Goal: Task Accomplishment & Management: Manage account settings

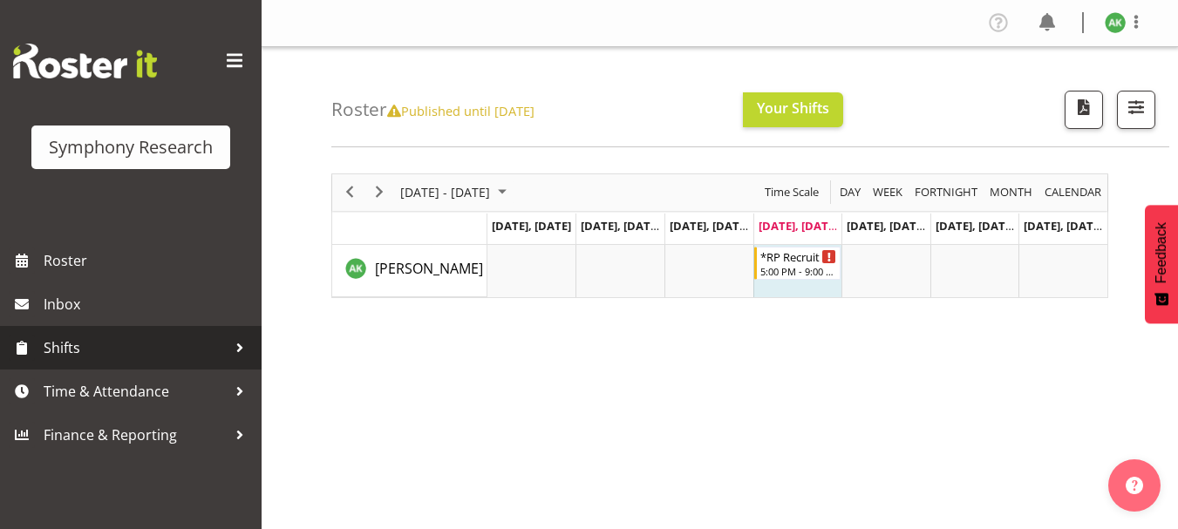
click at [78, 355] on span "Shifts" at bounding box center [135, 348] width 183 height 26
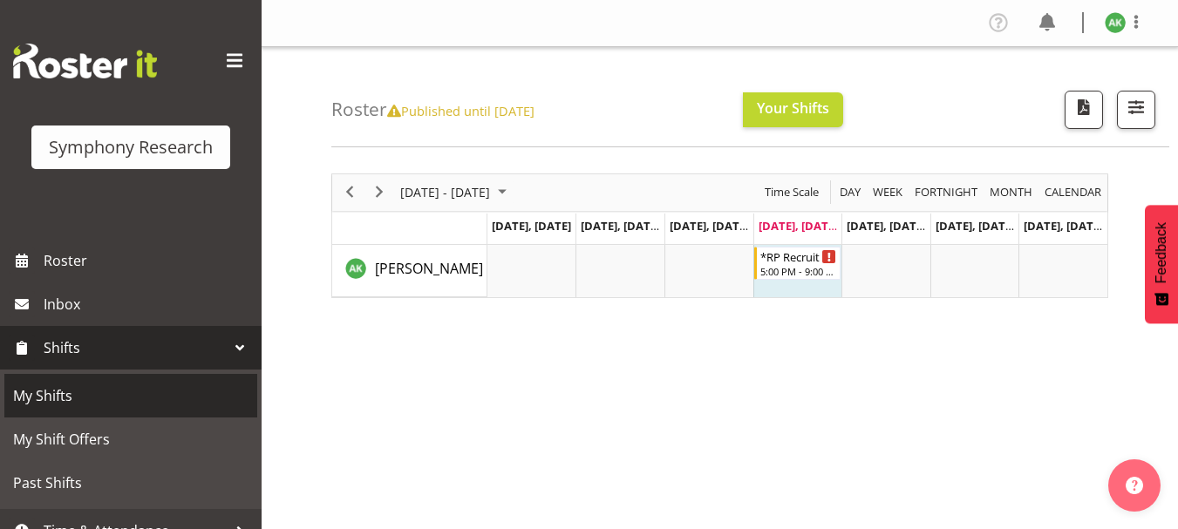
click at [65, 387] on span "My Shifts" at bounding box center [131, 396] width 236 height 26
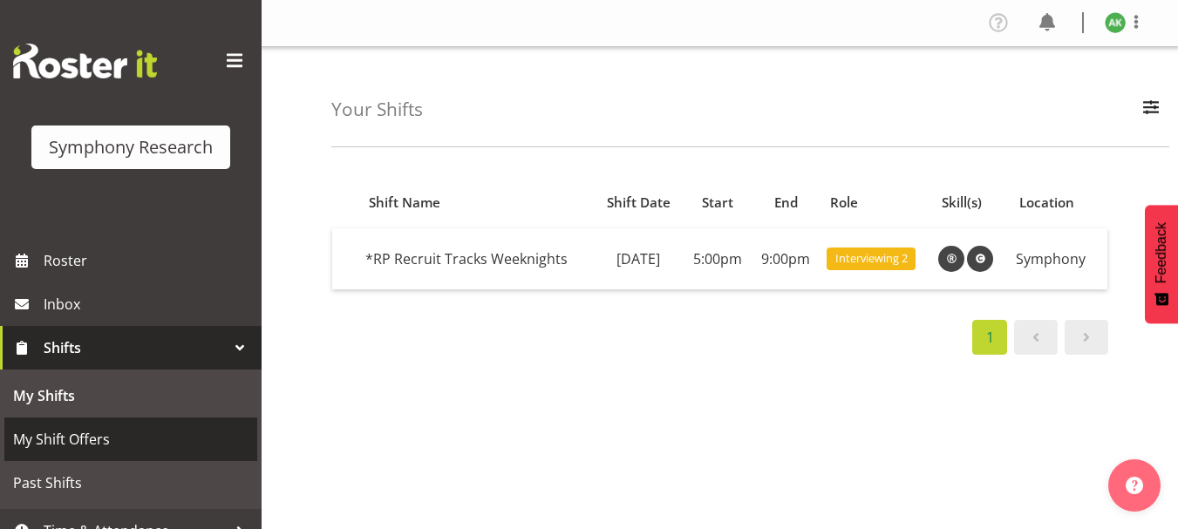
click at [92, 440] on span "My Shift Offers" at bounding box center [131, 440] width 236 height 26
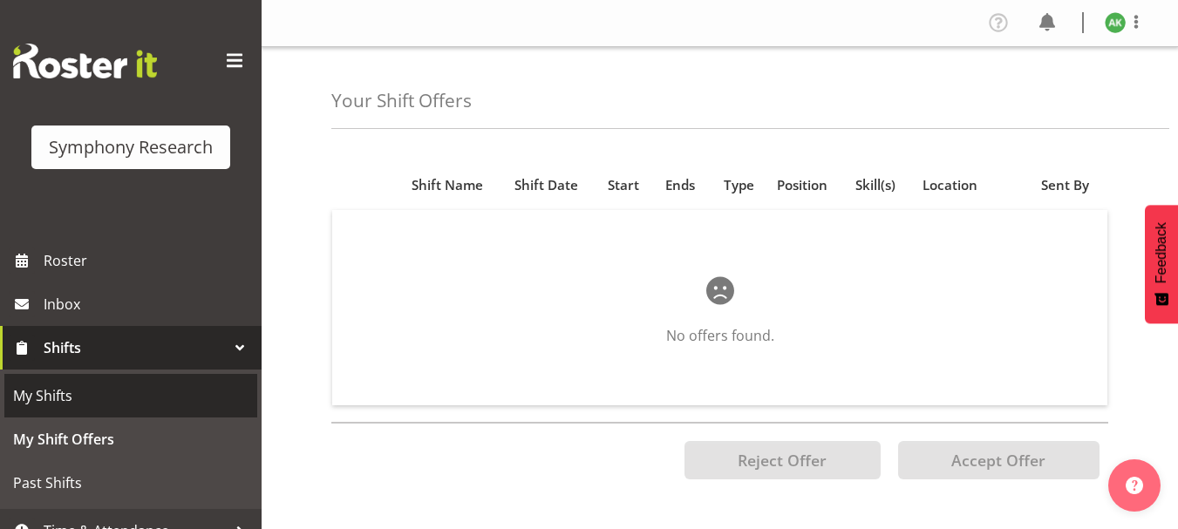
click at [56, 390] on span "My Shifts" at bounding box center [131, 396] width 236 height 26
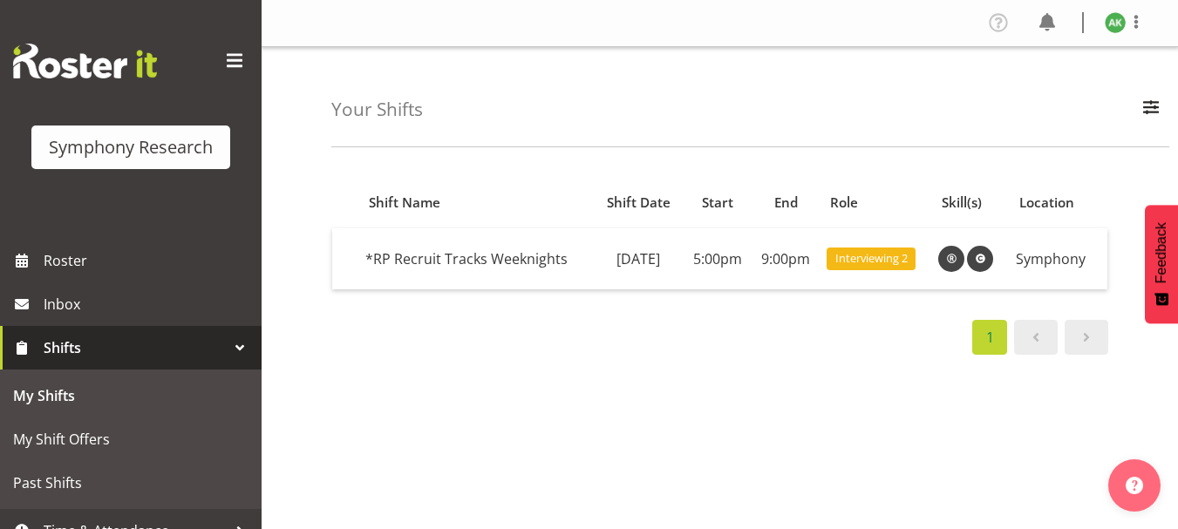
click at [68, 346] on span "Shifts" at bounding box center [135, 348] width 183 height 26
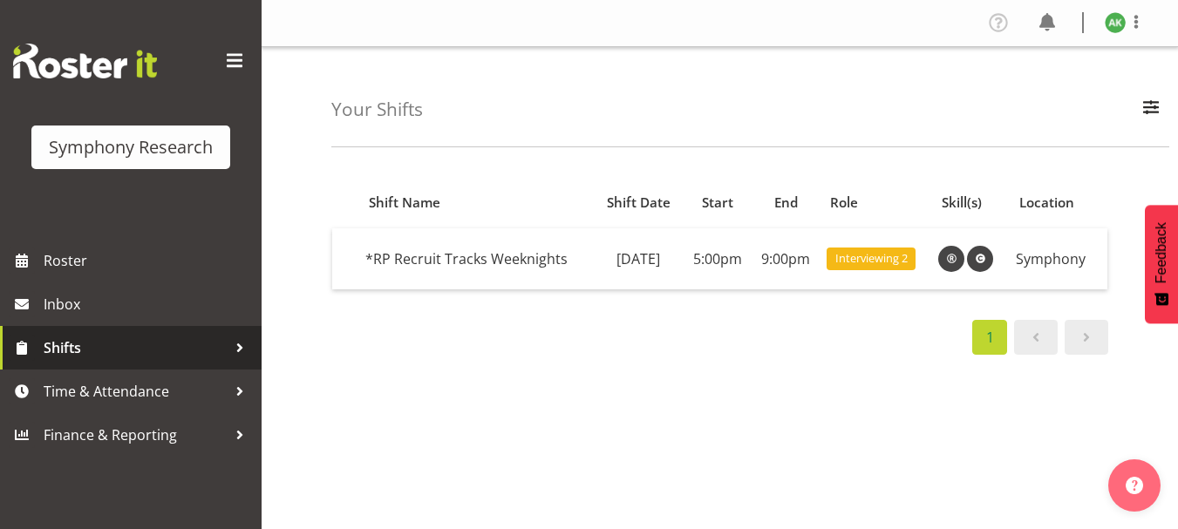
click at [68, 346] on span "Shifts" at bounding box center [135, 348] width 183 height 26
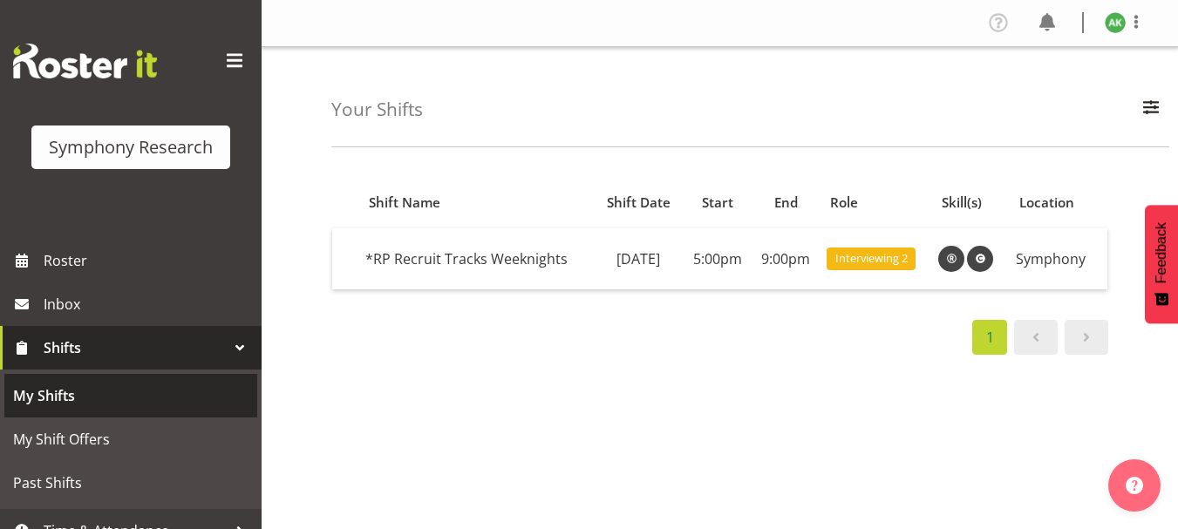
click at [51, 393] on span "My Shifts" at bounding box center [131, 396] width 236 height 26
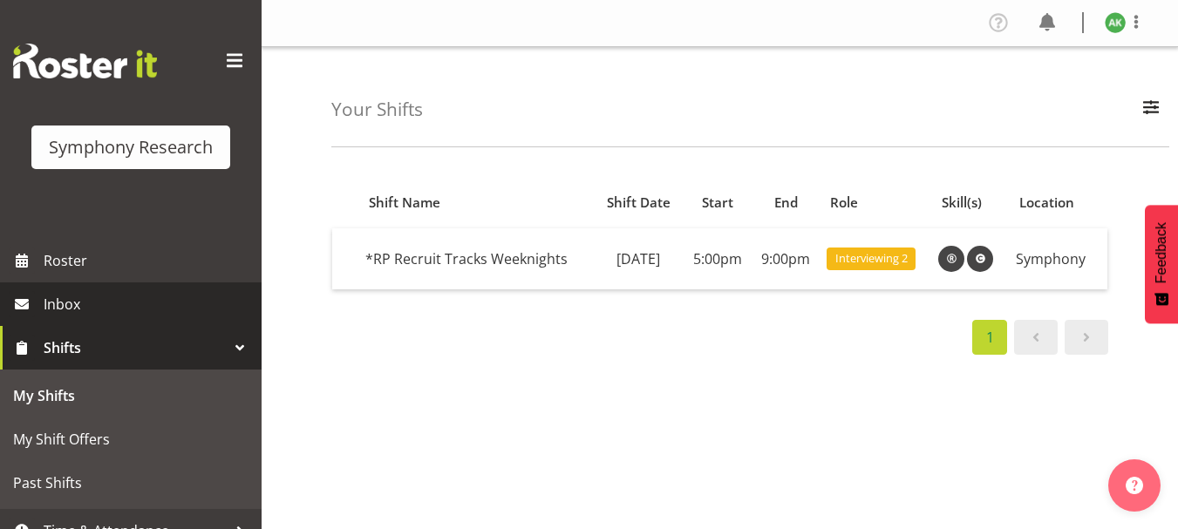
click at [62, 315] on span "Inbox" at bounding box center [148, 304] width 209 height 26
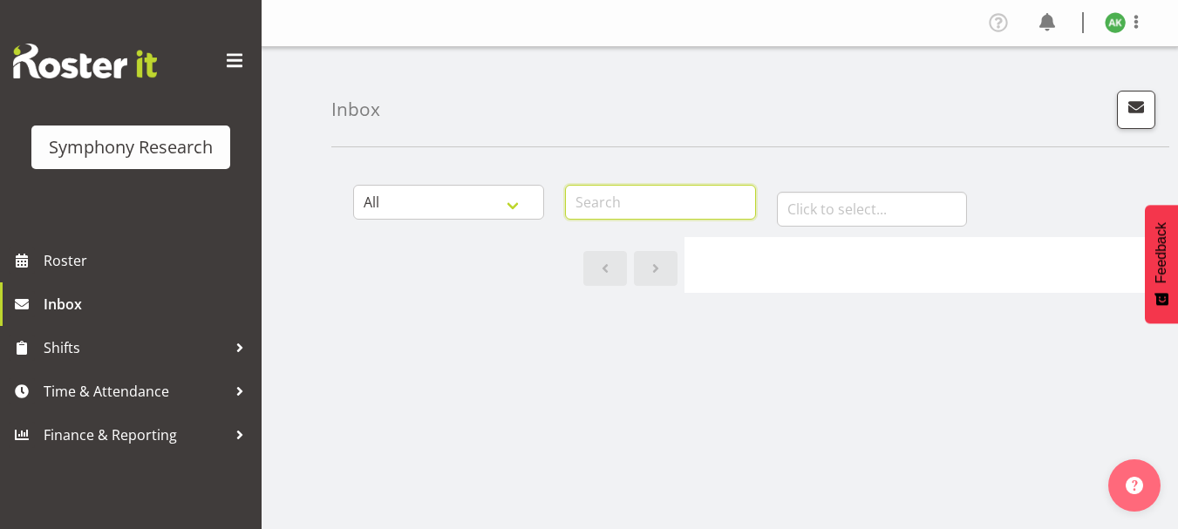
click at [603, 198] on input "text" at bounding box center [660, 202] width 191 height 35
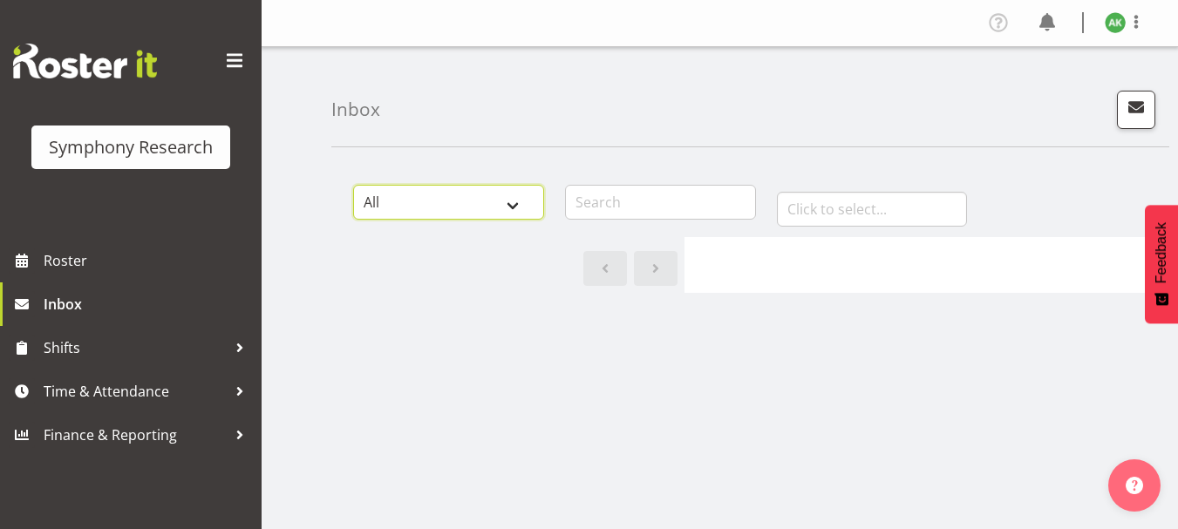
click at [510, 198] on select "All General Shift Offers Shift Swap Offers Leave Requests" at bounding box center [448, 202] width 191 height 35
click at [353, 185] on select "All General Shift Offers Shift Swap Offers Leave Requests" at bounding box center [448, 202] width 191 height 35
click at [512, 209] on select "All General Shift Offers Shift Swap Offers Leave Requests" at bounding box center [448, 202] width 191 height 35
click at [353, 185] on select "All General Shift Offers Shift Swap Offers Leave Requests" at bounding box center [448, 202] width 191 height 35
click at [502, 210] on select "All General Shift Offers Shift Swap Offers Leave Requests" at bounding box center [448, 202] width 191 height 35
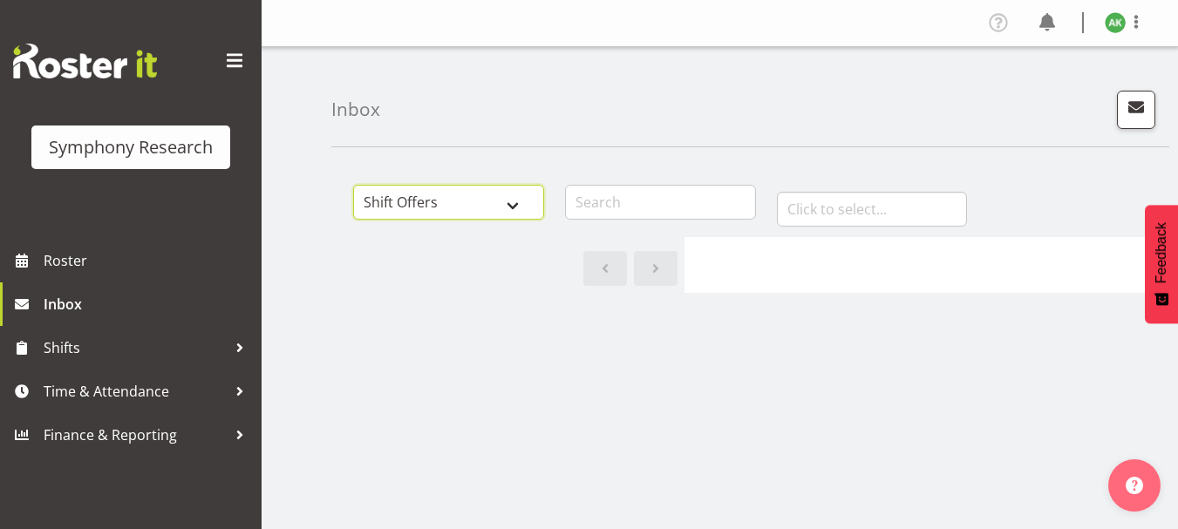
select select "leave-request"
click at [353, 185] on select "All General Shift Offers Shift Swap Offers Leave Requests" at bounding box center [448, 202] width 191 height 35
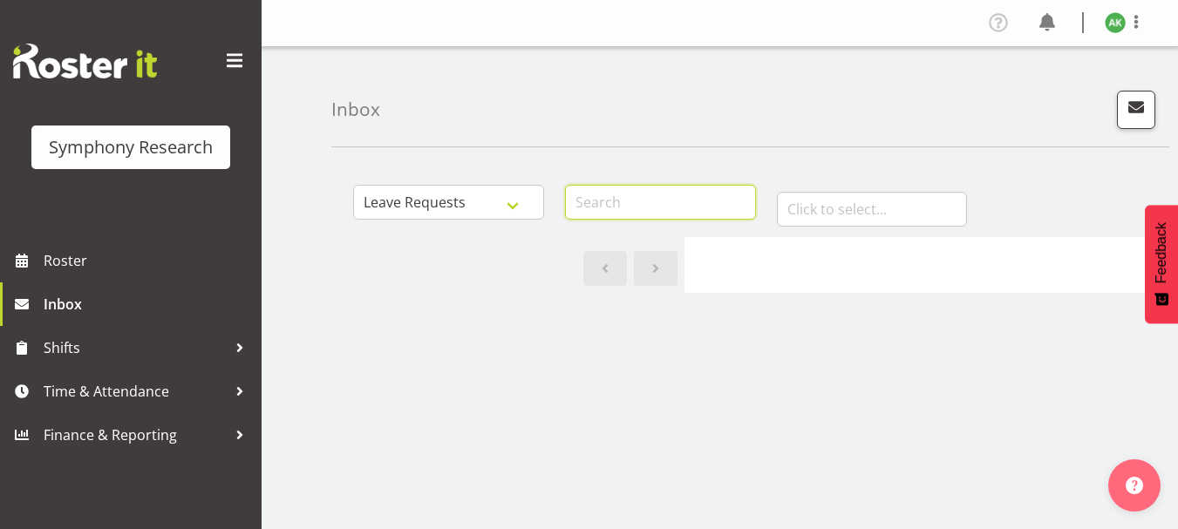
click at [625, 200] on input "text" at bounding box center [660, 202] width 191 height 35
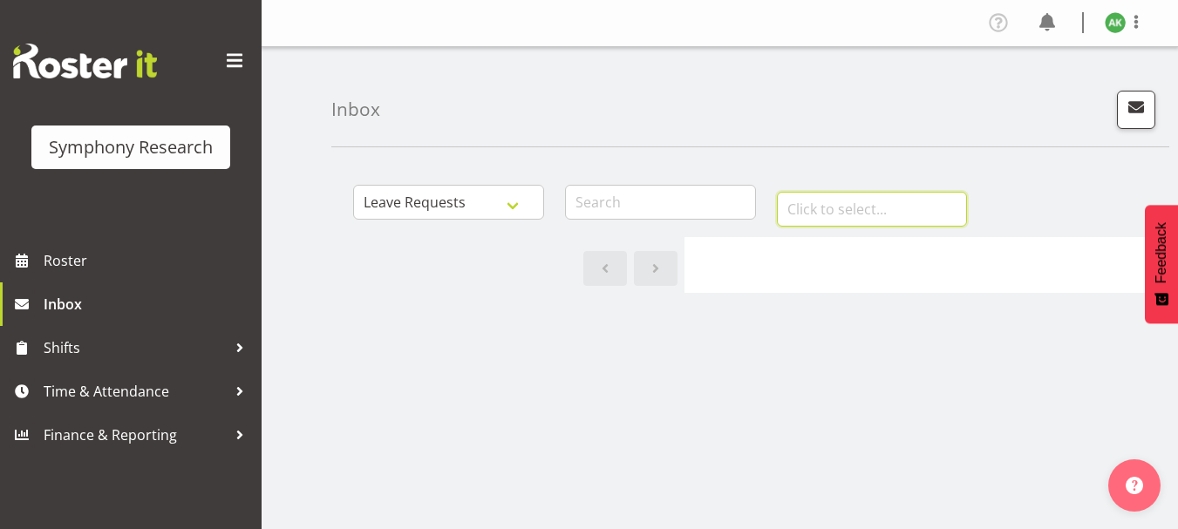
click at [834, 207] on input "text" at bounding box center [872, 209] width 191 height 35
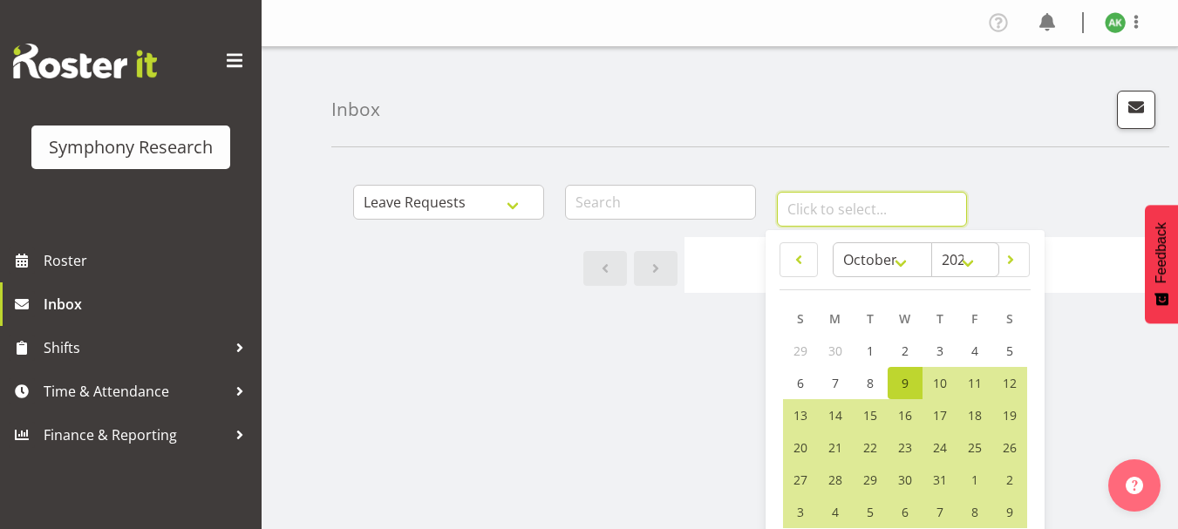
click at [834, 207] on input "text" at bounding box center [872, 209] width 191 height 35
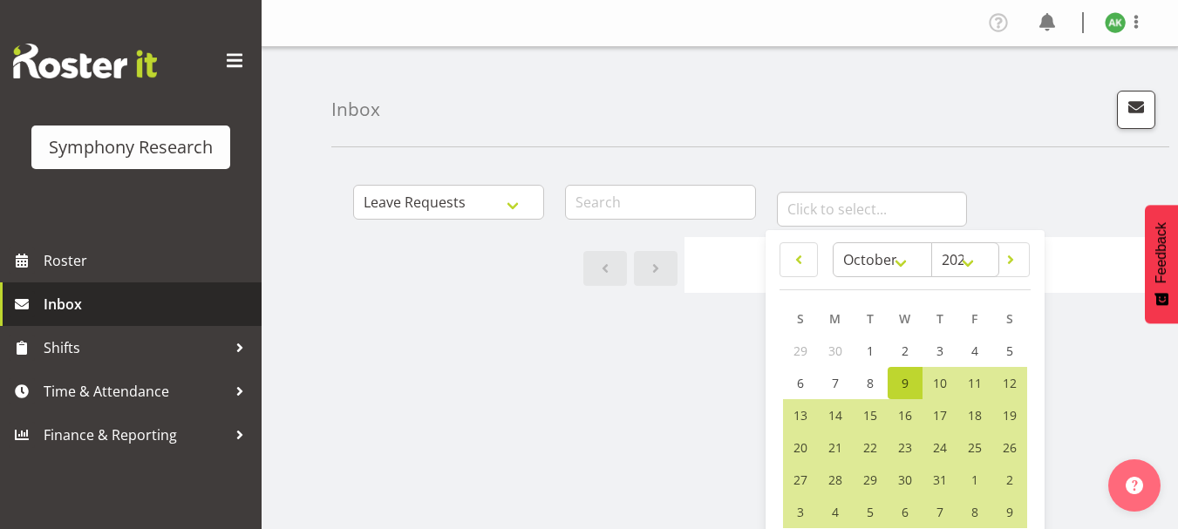
click at [65, 304] on span "Inbox" at bounding box center [148, 304] width 209 height 26
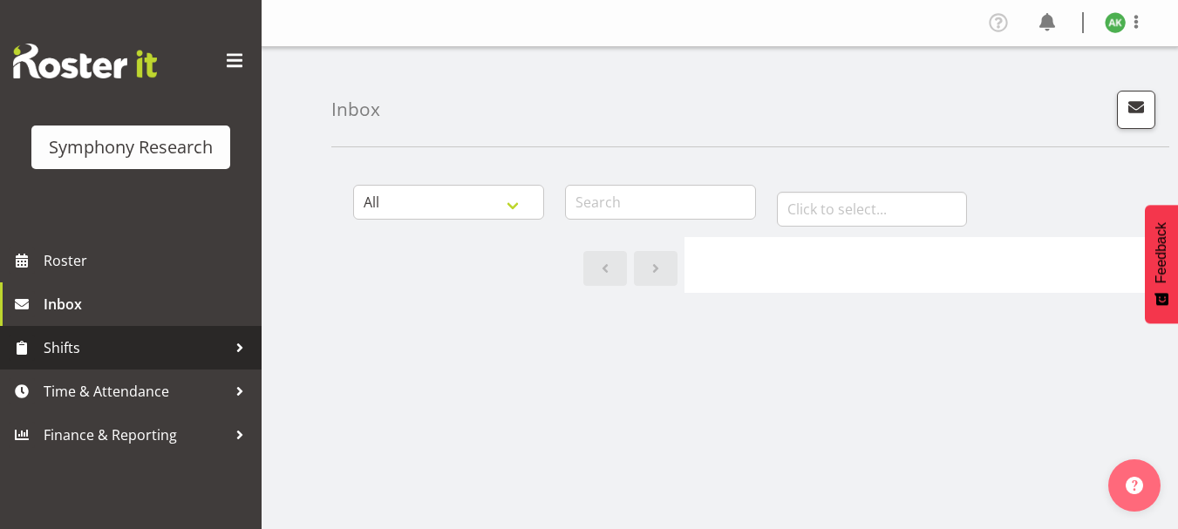
click at [70, 356] on span "Shifts" at bounding box center [135, 348] width 183 height 26
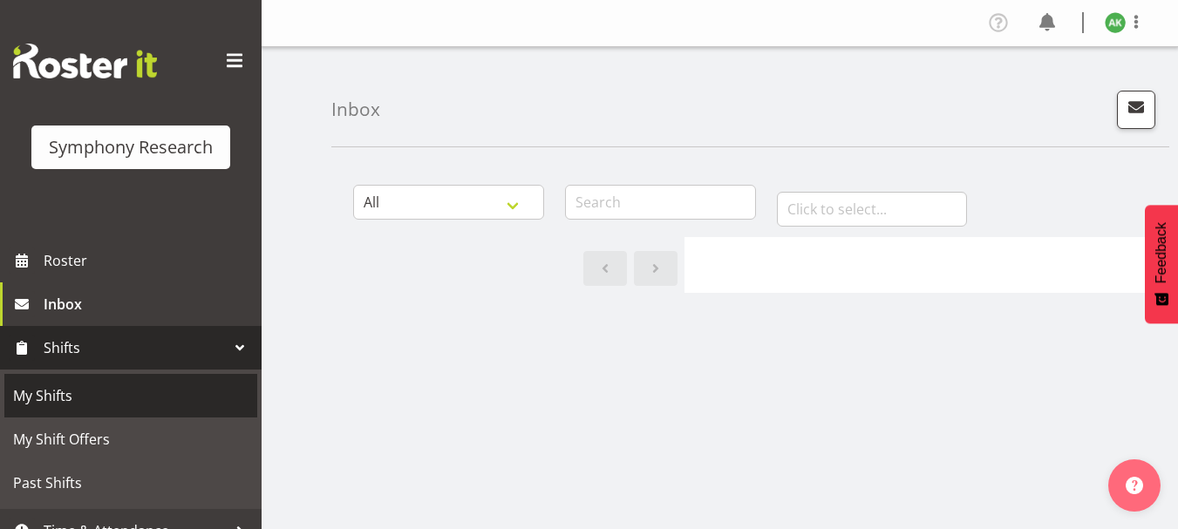
click at [52, 394] on span "My Shifts" at bounding box center [131, 396] width 236 height 26
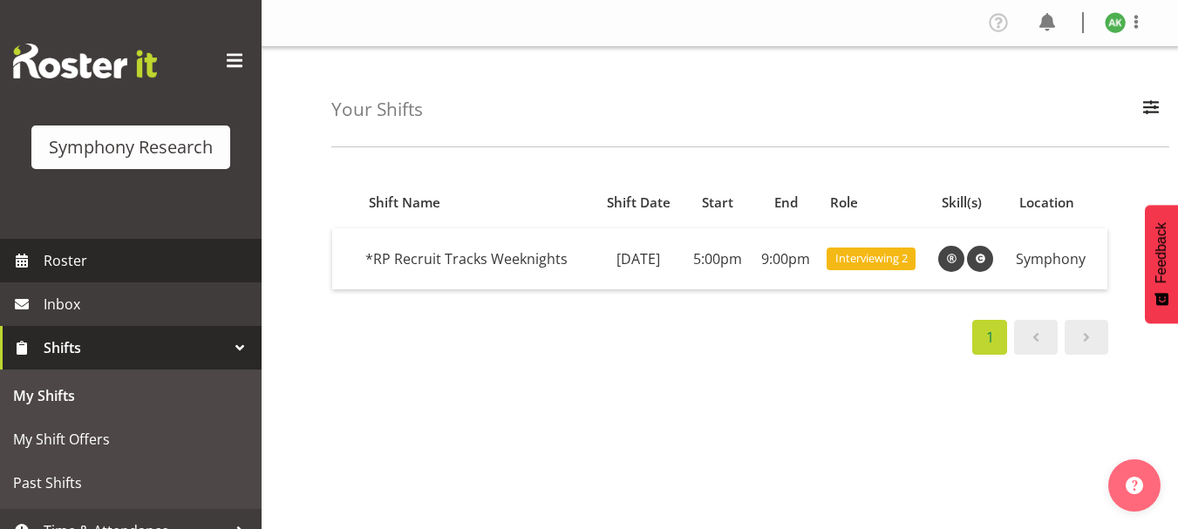
click at [70, 267] on span "Roster" at bounding box center [148, 261] width 209 height 26
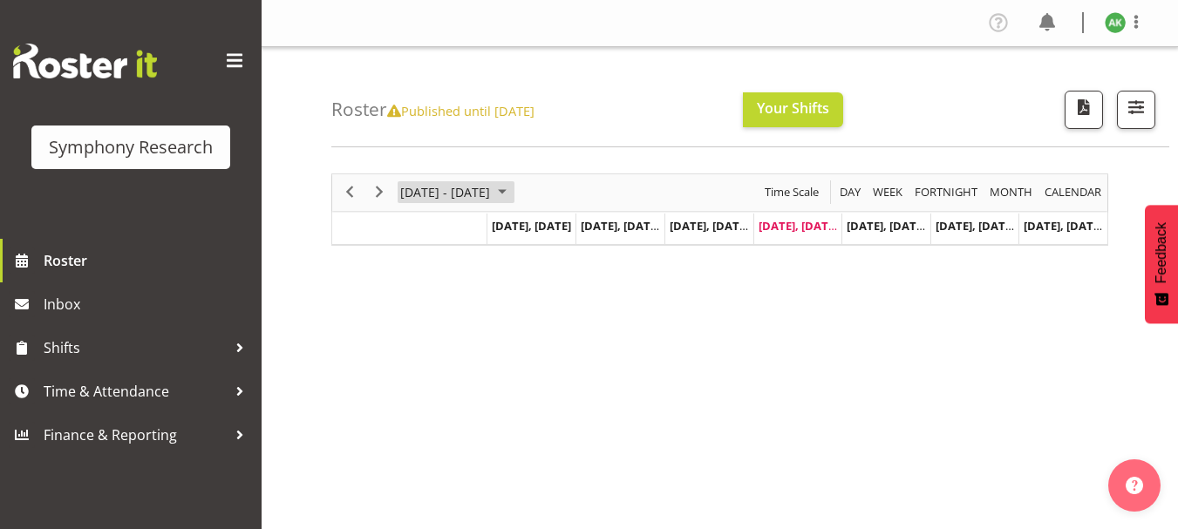
click at [513, 190] on span "October 2025" at bounding box center [502, 192] width 21 height 22
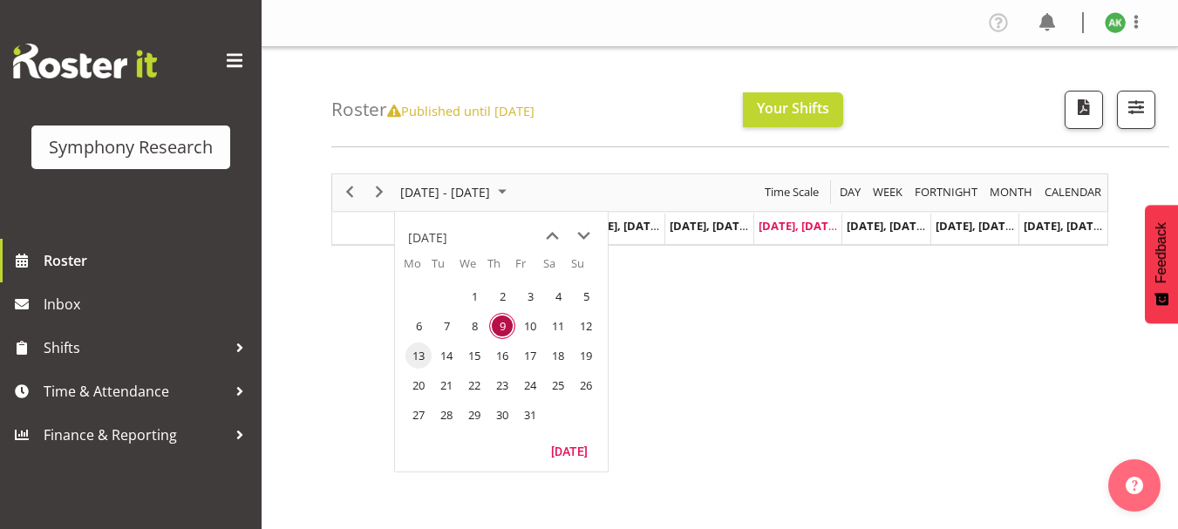
click at [421, 360] on span "13" at bounding box center [419, 356] width 26 height 26
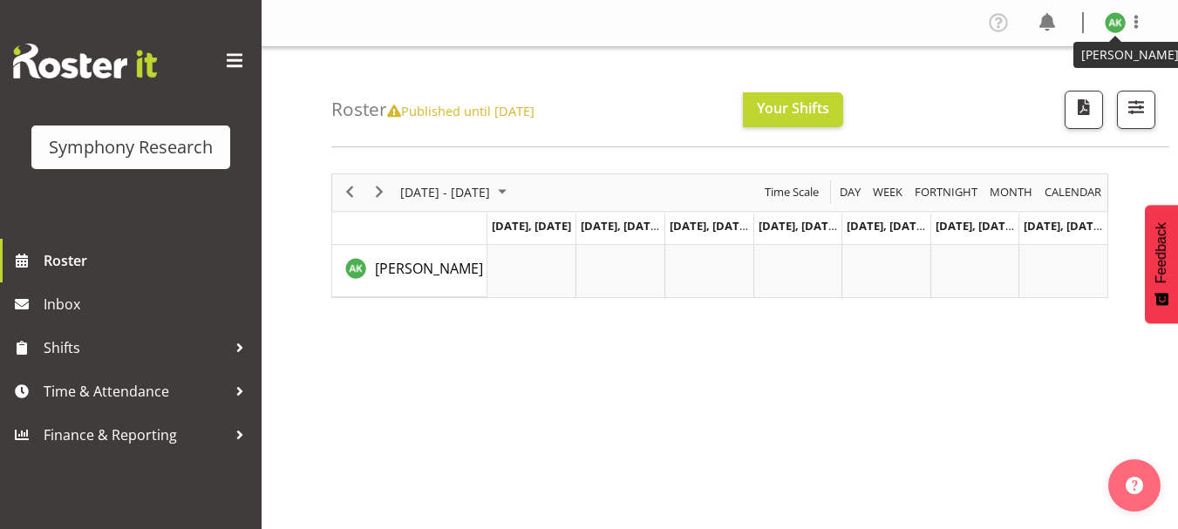
click at [1119, 29] on img at bounding box center [1115, 22] width 21 height 21
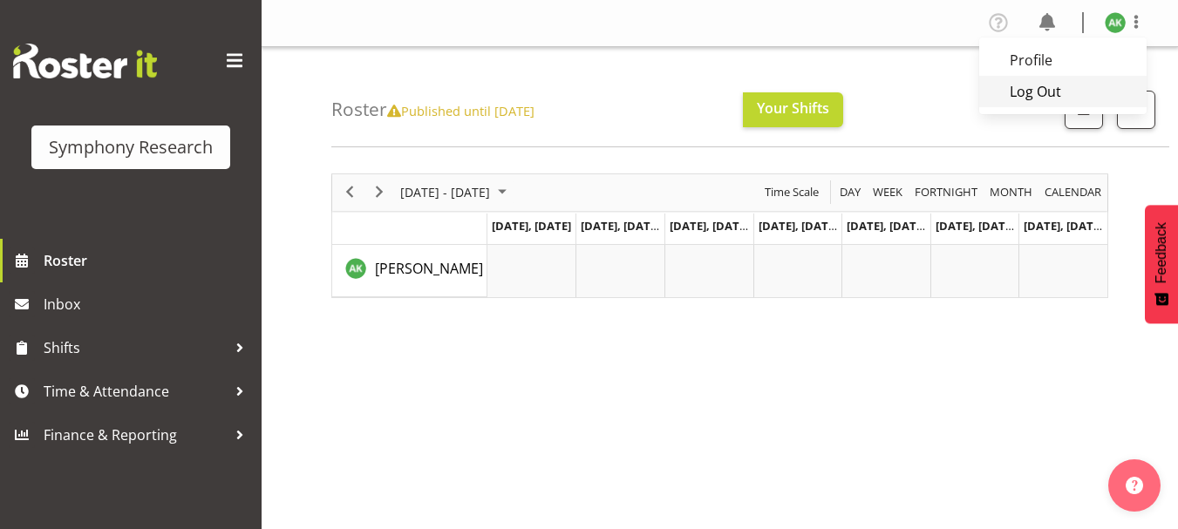
click at [1028, 95] on link "Log Out" at bounding box center [1063, 91] width 167 height 31
